Goal: Task Accomplishment & Management: Use online tool/utility

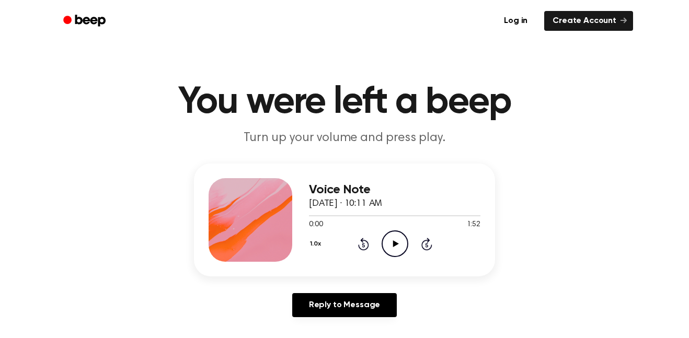
click at [83, 20] on icon "Beep" at bounding box center [90, 21] width 30 height 12
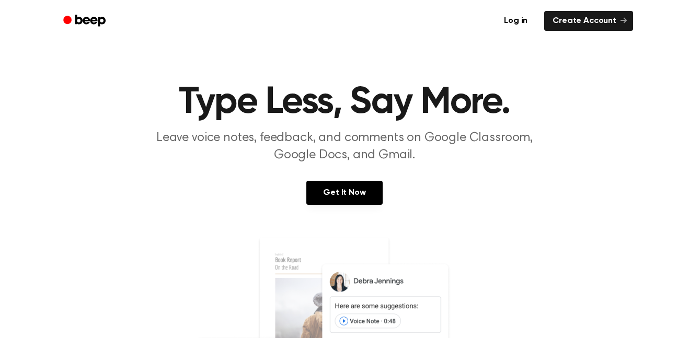
click at [78, 20] on icon "Beep" at bounding box center [85, 20] width 44 height 15
click at [520, 10] on link "Log in" at bounding box center [516, 21] width 44 height 24
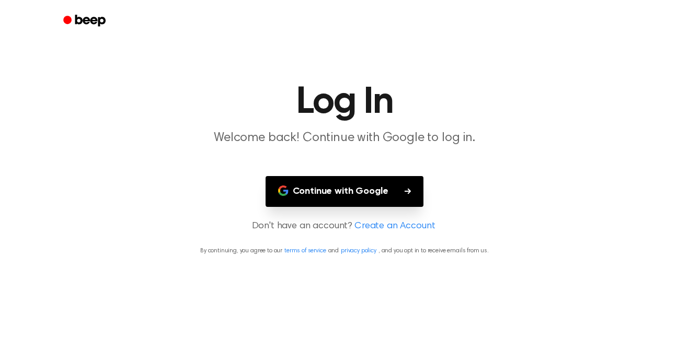
click at [386, 180] on button "Continue with Google" at bounding box center [345, 191] width 158 height 31
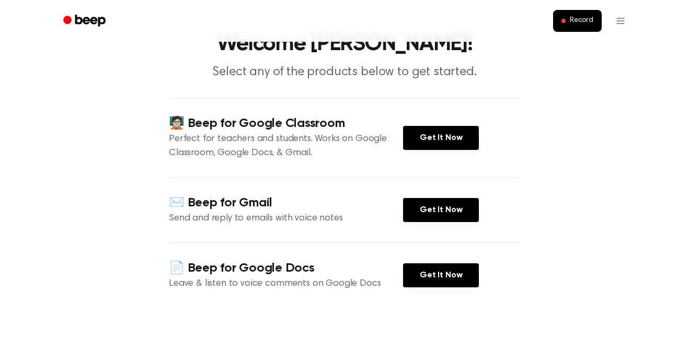
scroll to position [52, 0]
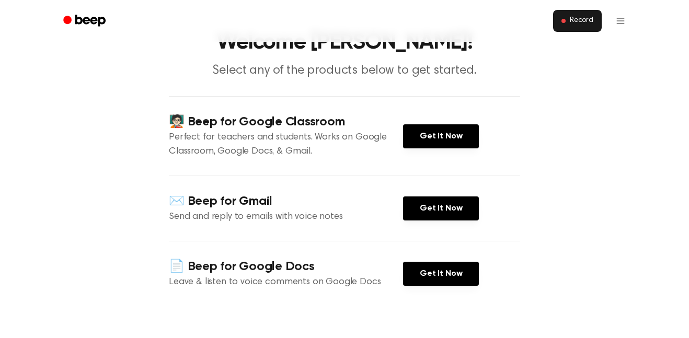
click at [576, 13] on button "Record" at bounding box center [577, 21] width 49 height 22
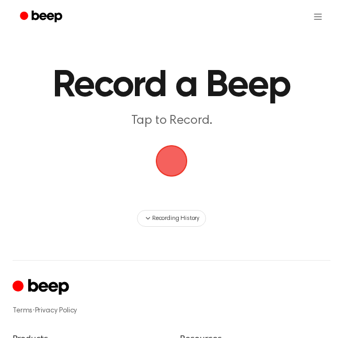
click at [182, 158] on span "button" at bounding box center [171, 161] width 56 height 56
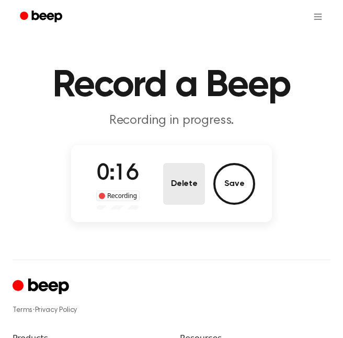
click at [176, 175] on button "Delete" at bounding box center [184, 184] width 42 height 42
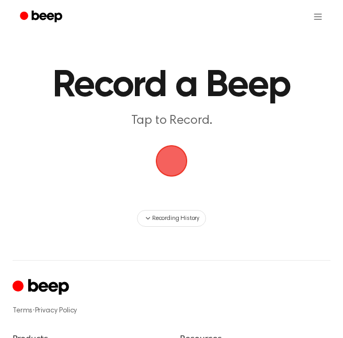
click at [172, 166] on span "button" at bounding box center [172, 161] width 58 height 58
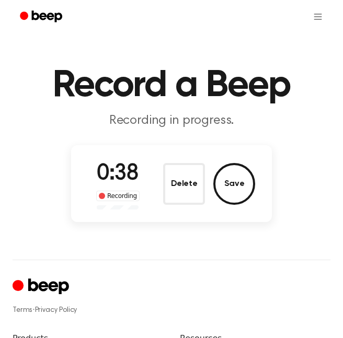
click at [172, 166] on button "Delete" at bounding box center [184, 184] width 42 height 42
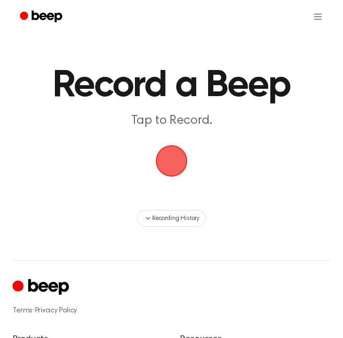
click at [172, 166] on span "button" at bounding box center [171, 160] width 55 height 55
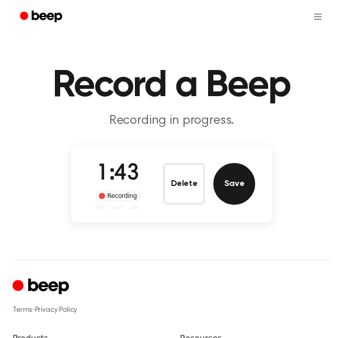
click at [231, 185] on button "Save" at bounding box center [234, 184] width 42 height 42
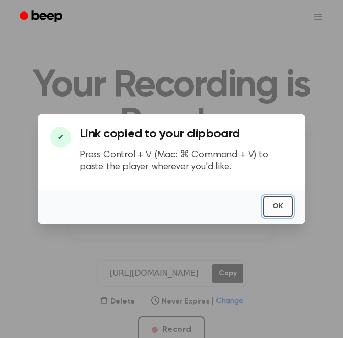
click at [284, 206] on button "OK" at bounding box center [278, 206] width 30 height 21
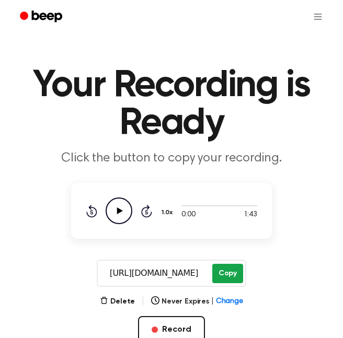
click at [231, 280] on button "Copy" at bounding box center [227, 273] width 31 height 19
